Goal: Information Seeking & Learning: Check status

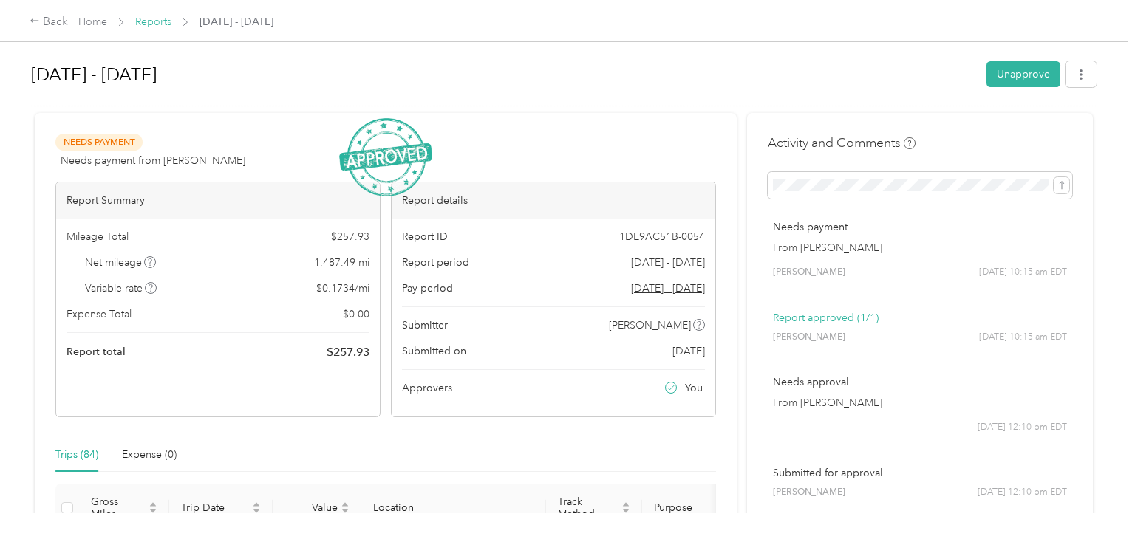
click at [157, 24] on link "Reports" at bounding box center [153, 22] width 36 height 13
